Goal: Information Seeking & Learning: Check status

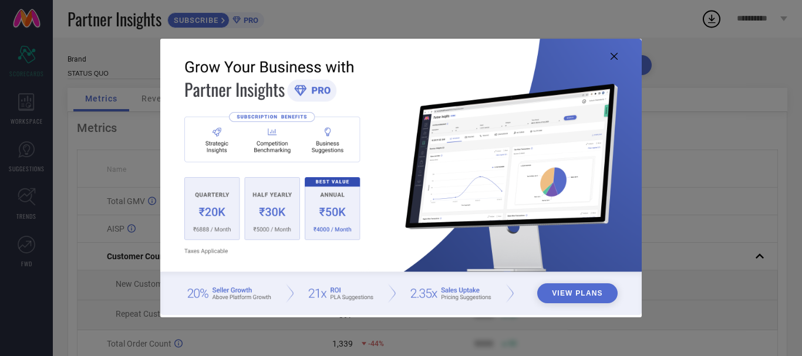
click at [617, 59] on icon at bounding box center [614, 56] width 7 height 7
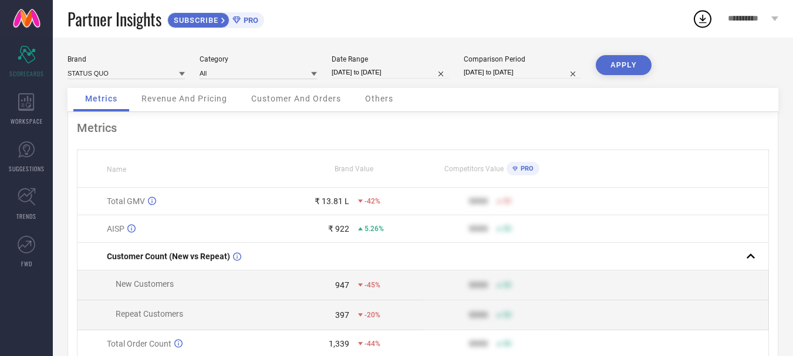
click at [183, 98] on span "Revenue And Pricing" at bounding box center [185, 98] width 86 height 9
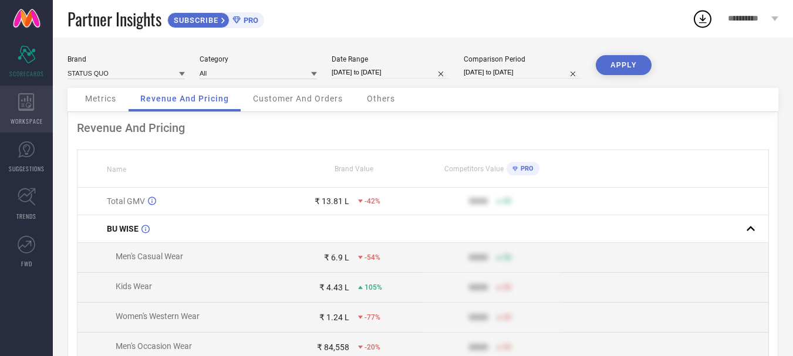
click at [28, 115] on div "WORKSPACE" at bounding box center [26, 109] width 53 height 47
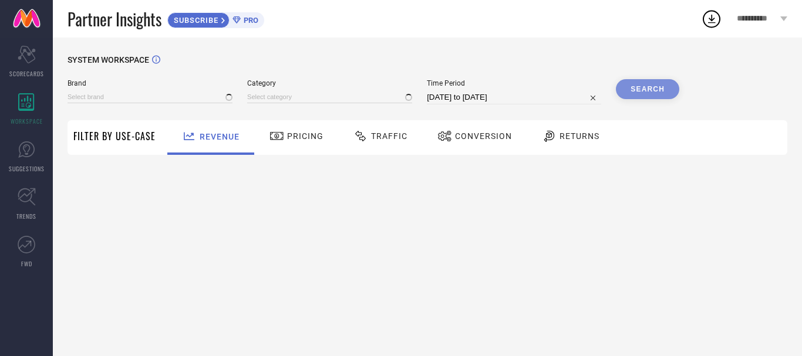
type input "STATUS QUO"
type input "All"
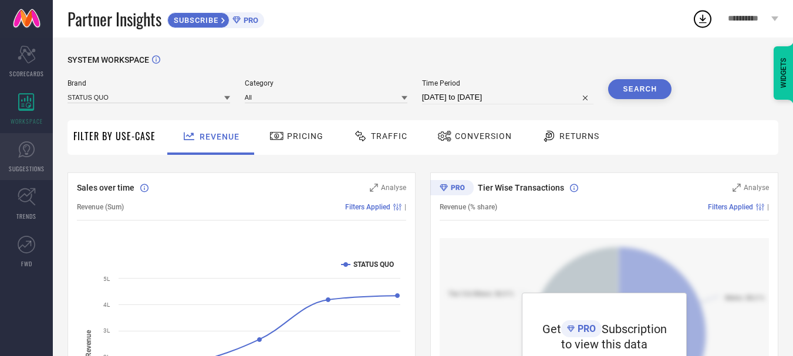
click at [28, 160] on link "SUGGESTIONS" at bounding box center [26, 156] width 53 height 47
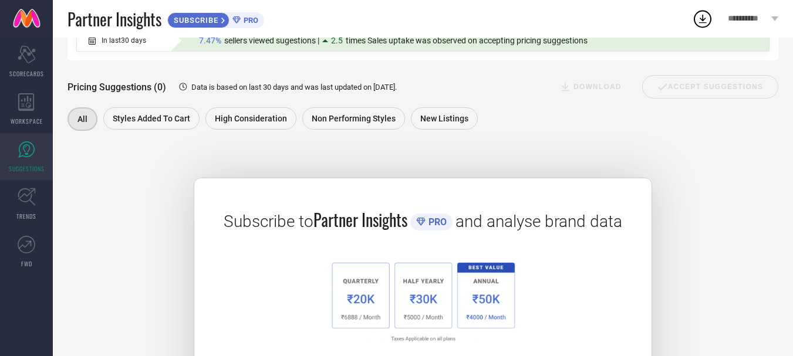
scroll to position [93, 0]
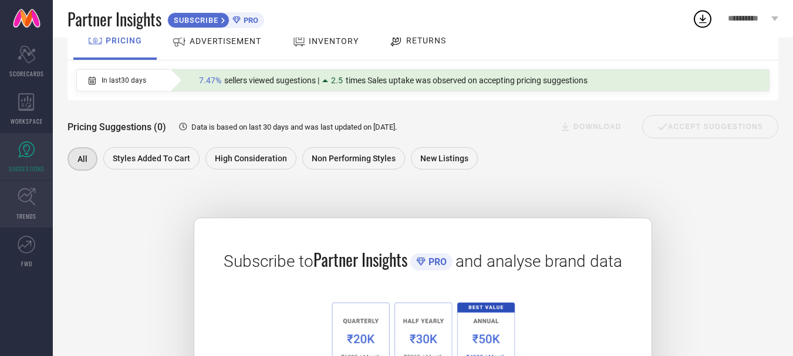
click at [33, 206] on link "TRENDS" at bounding box center [26, 204] width 53 height 47
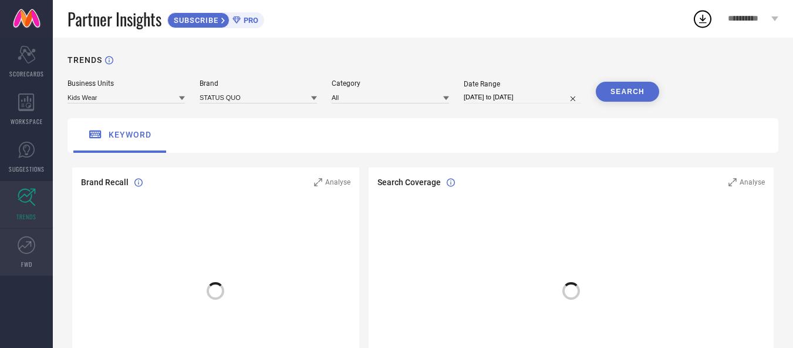
click at [27, 253] on icon at bounding box center [27, 245] width 18 height 18
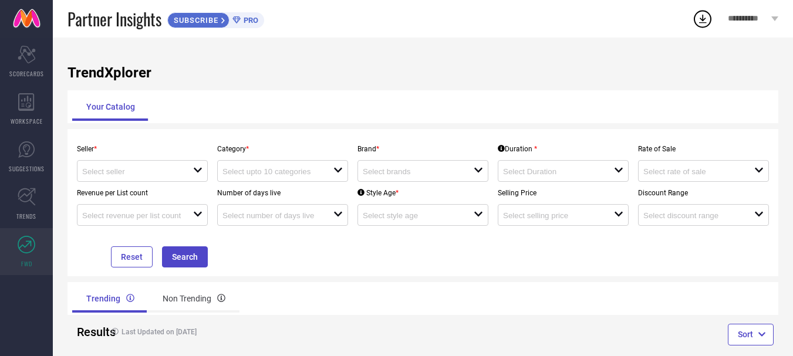
scroll to position [21, 0]
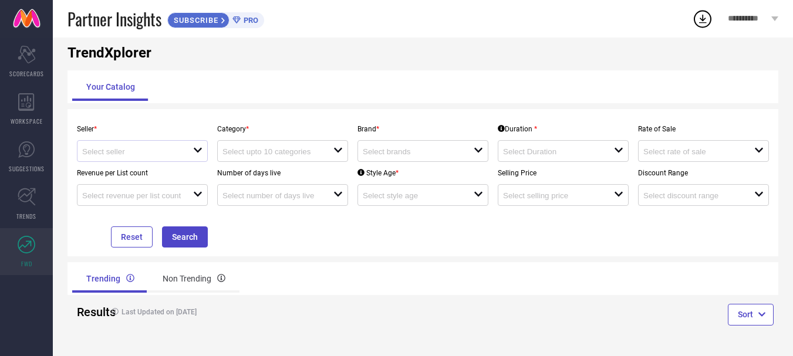
click at [178, 143] on div "open" at bounding box center [142, 151] width 131 height 22
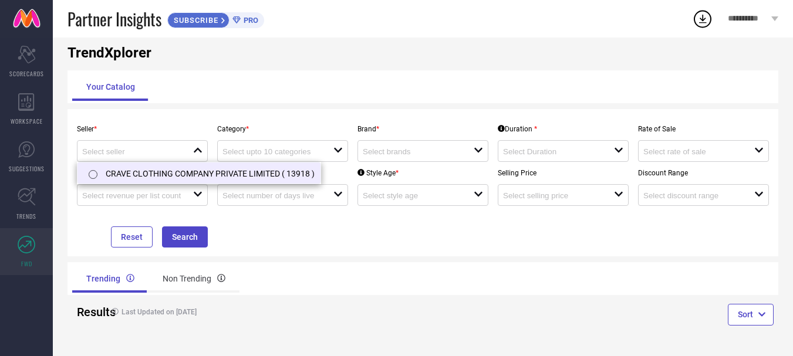
click at [159, 174] on li "CRAVE CLOTHING COMPANY PRIVATE LIMITED ( 13918 )" at bounding box center [199, 173] width 243 height 21
type input "CRAVE CLOTHING COMPANY PRIVATE LIMITED ( 13918 )"
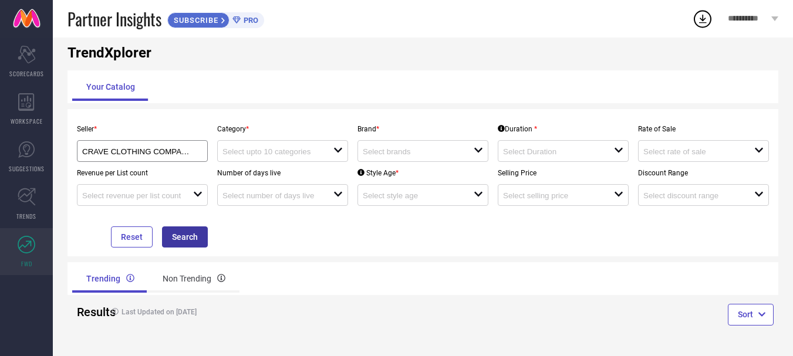
click at [191, 241] on button "Search" at bounding box center [185, 237] width 46 height 21
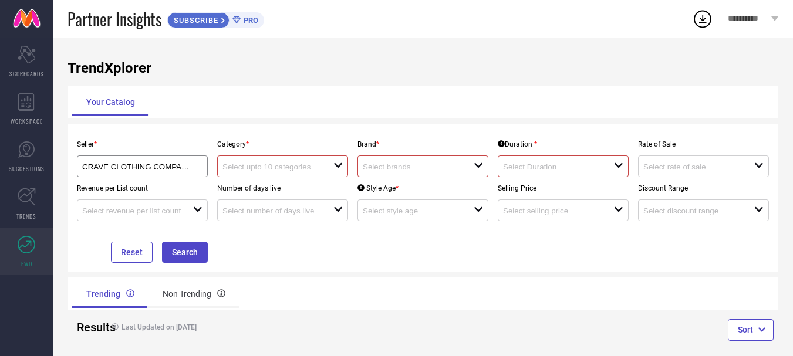
scroll to position [0, 0]
